Goal: Find specific page/section: Find specific page/section

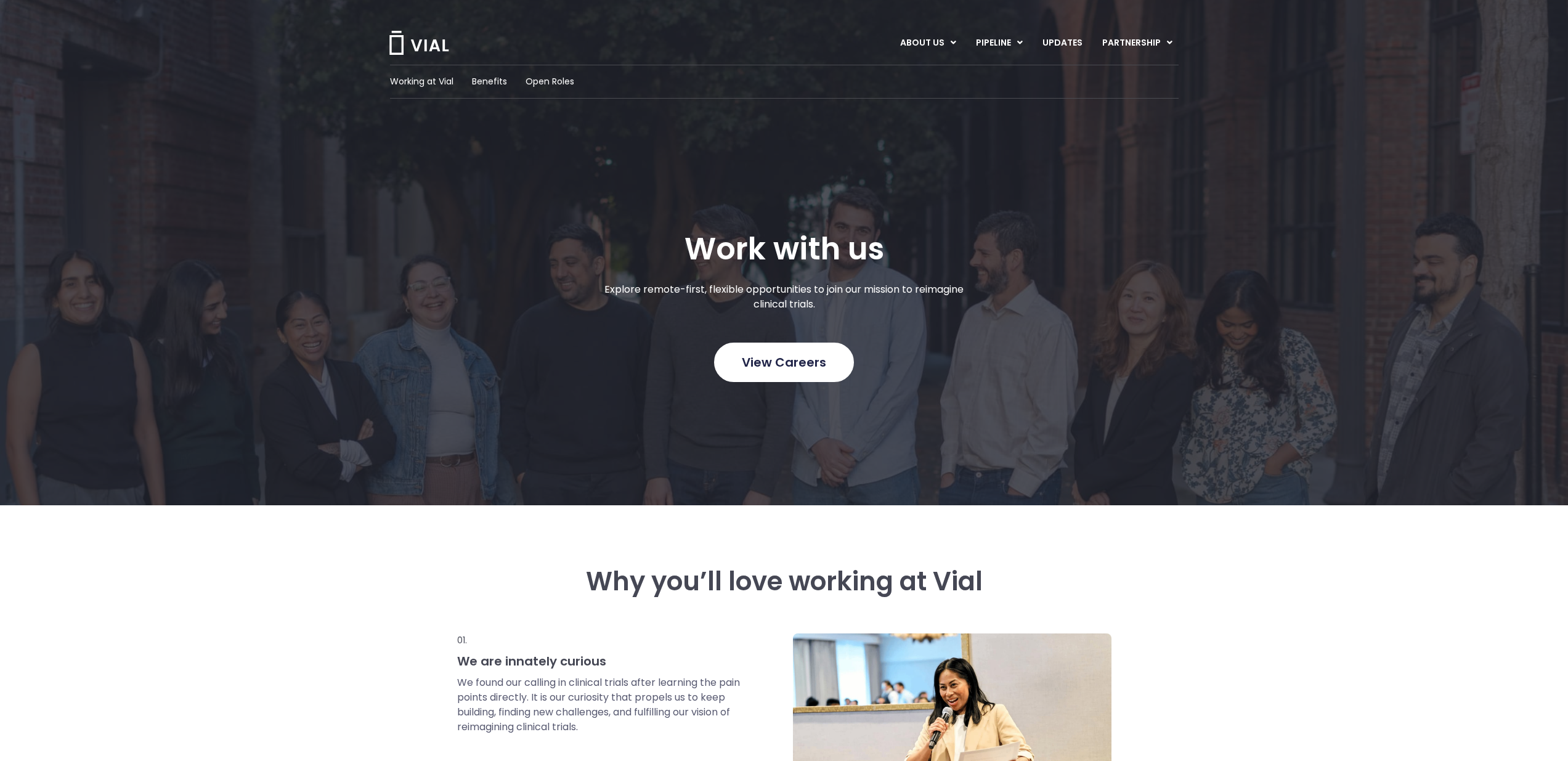
click at [823, 358] on span "View Careers" at bounding box center [784, 362] width 84 height 16
click at [796, 354] on span "View Careers" at bounding box center [784, 362] width 84 height 16
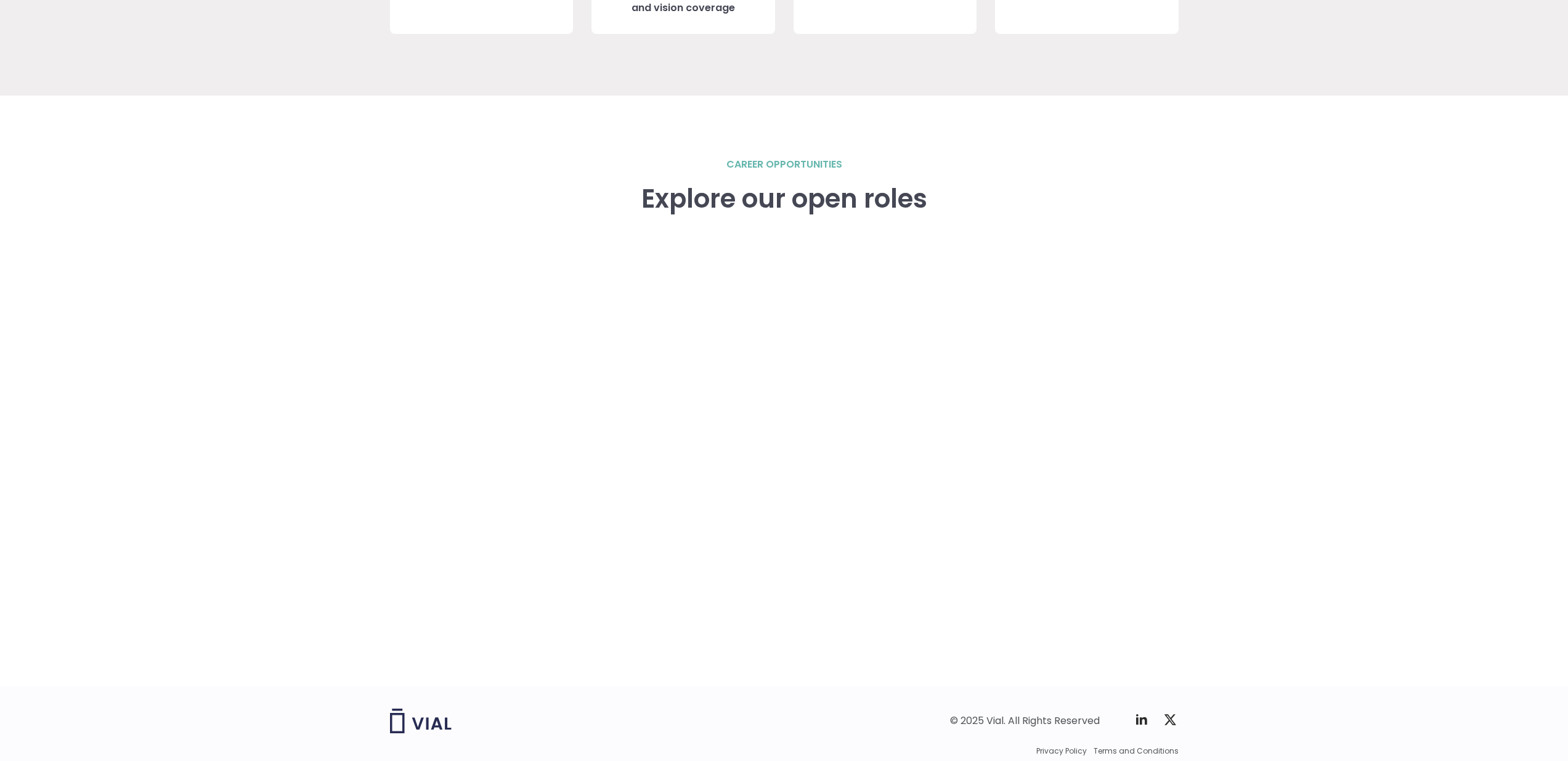
scroll to position [1655, 0]
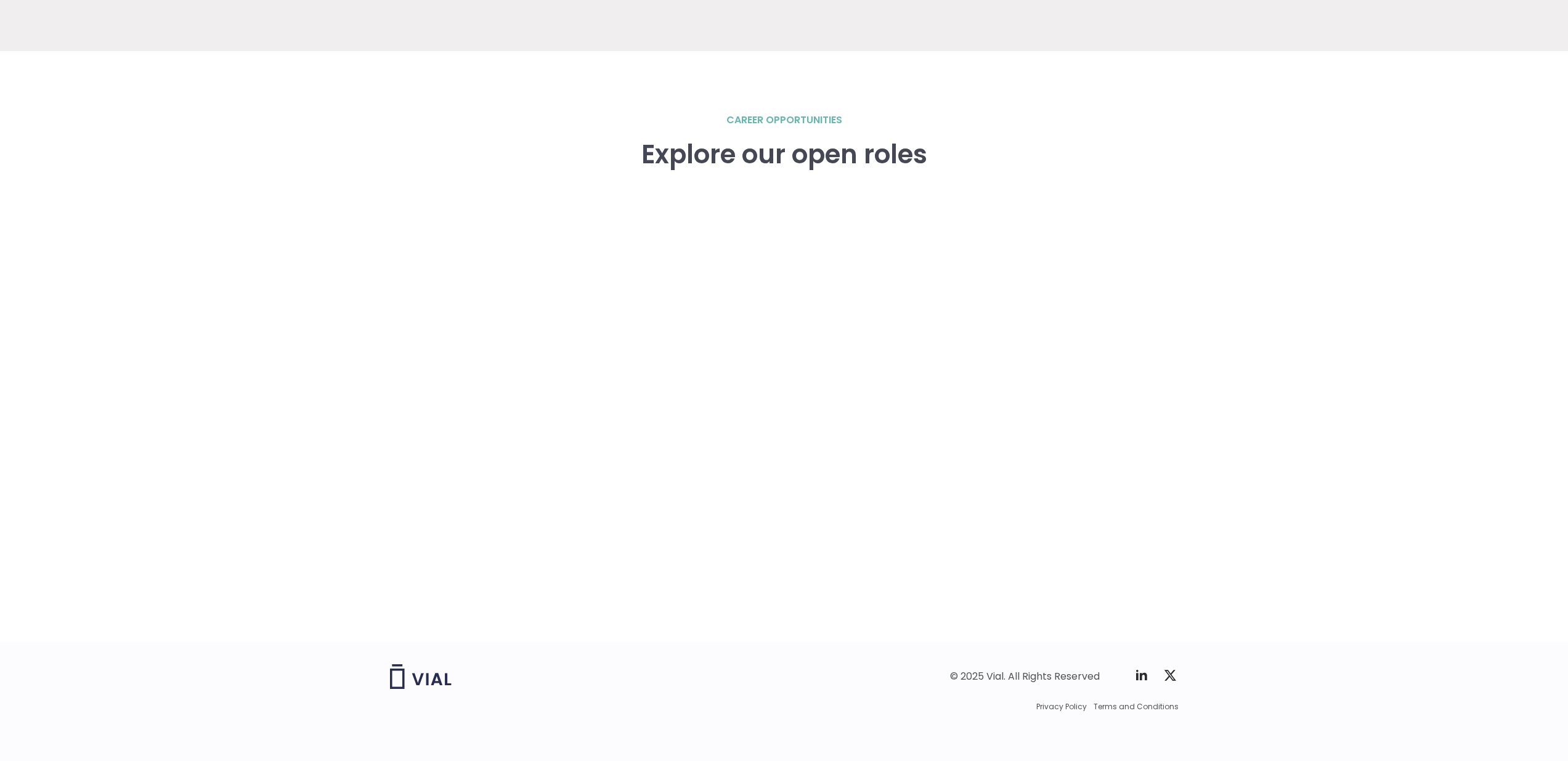
click at [352, 318] on div "career opportunities Explore our open roles" at bounding box center [784, 346] width 1568 height 591
